Goal: Navigation & Orientation: Find specific page/section

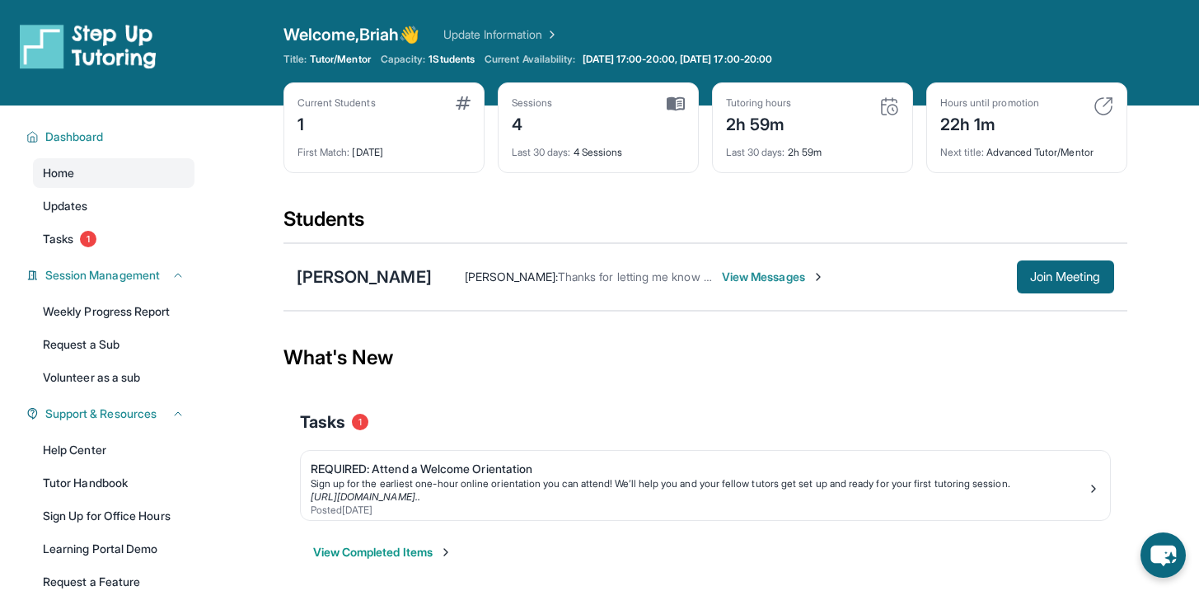
click at [1101, 107] on img at bounding box center [1103, 106] width 20 height 20
click at [1113, 105] on div "Hours until promotion 22h 1m Next title : Advanced Tutor/Mentor" at bounding box center [1026, 127] width 201 height 91
click at [1056, 152] on div "Next title : Advanced Tutor/Mentor" at bounding box center [1026, 147] width 173 height 23
click at [1117, 101] on div "Hours until promotion 22h 1m Next title : Advanced Tutor/Mentor" at bounding box center [1026, 127] width 201 height 91
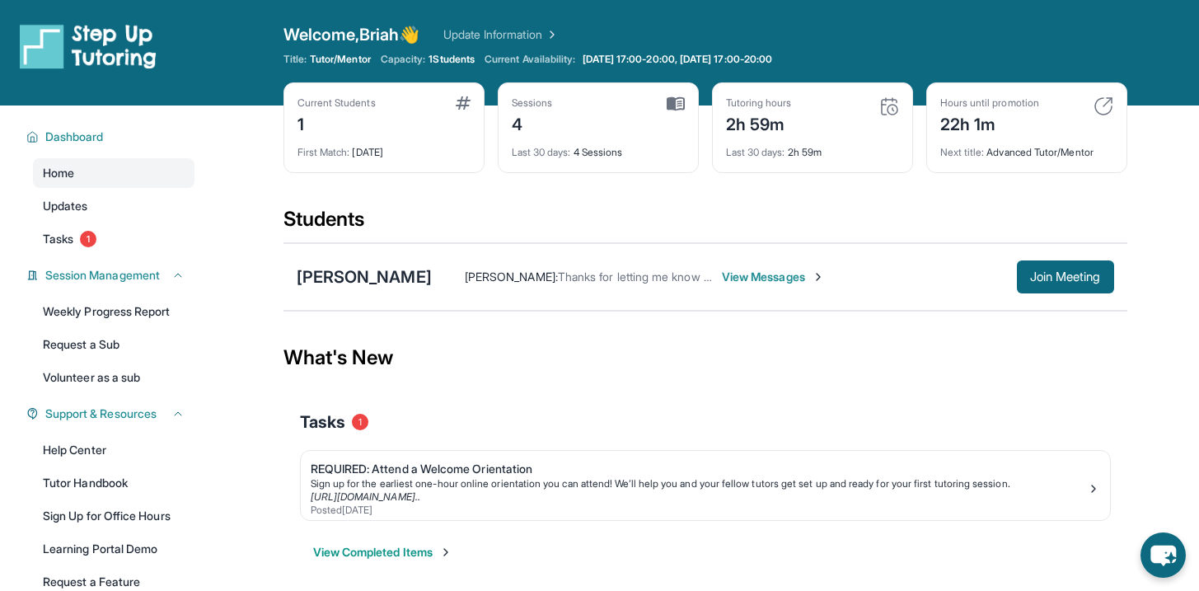
click at [1106, 101] on img at bounding box center [1103, 106] width 20 height 20
click at [1102, 110] on img at bounding box center [1103, 106] width 20 height 20
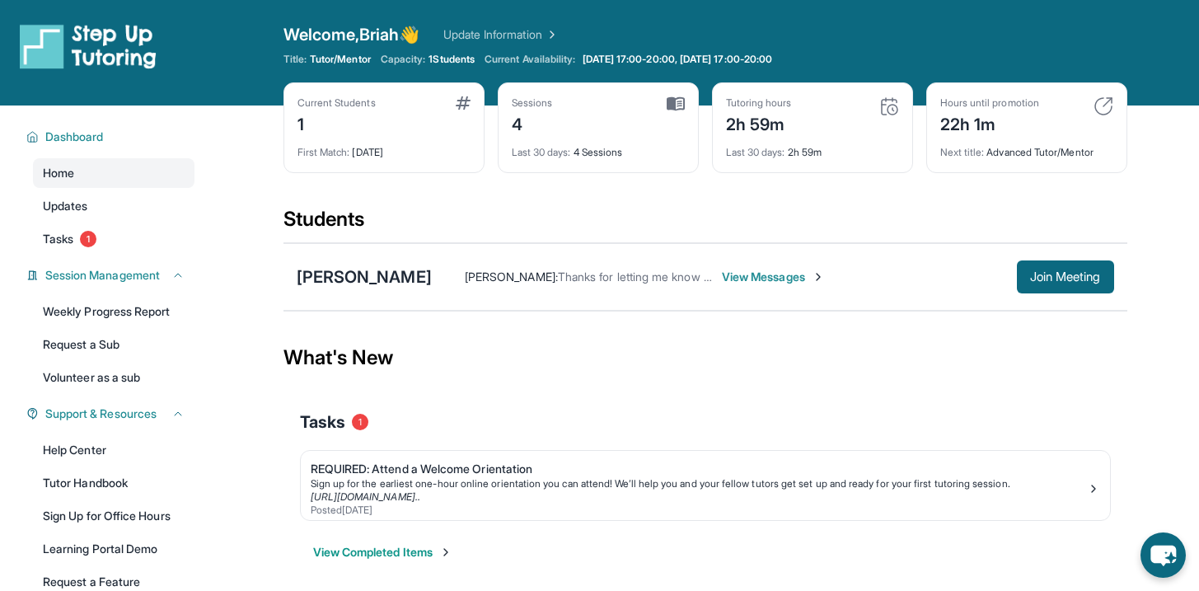
click at [1102, 110] on img at bounding box center [1103, 106] width 20 height 20
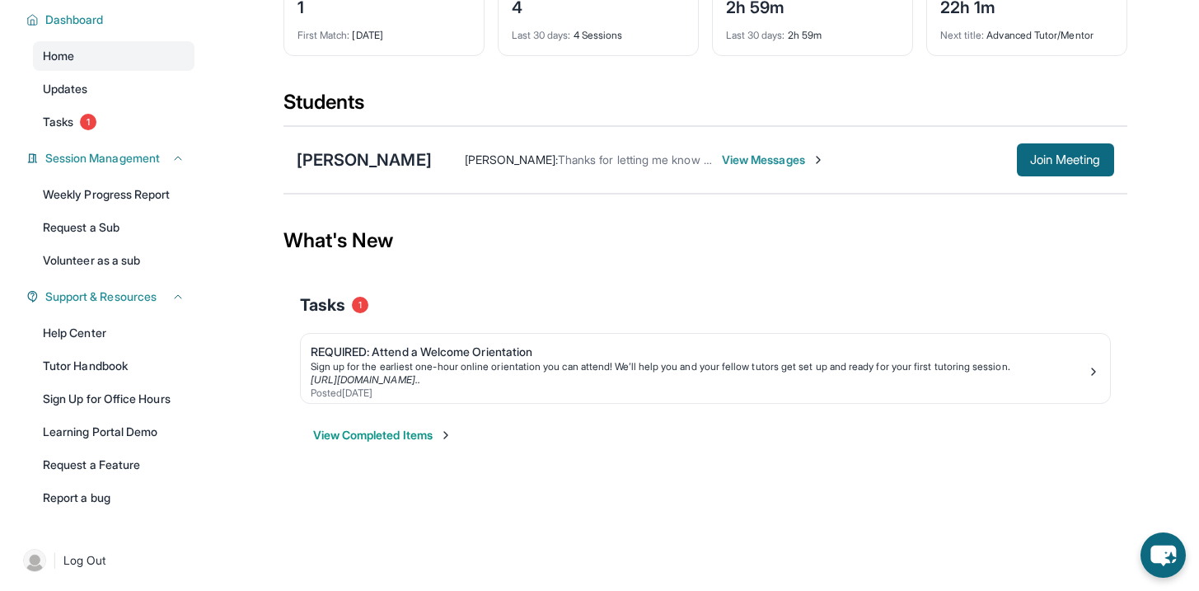
scroll to position [119, 0]
